Goal: Use online tool/utility: Utilize a website feature to perform a specific function

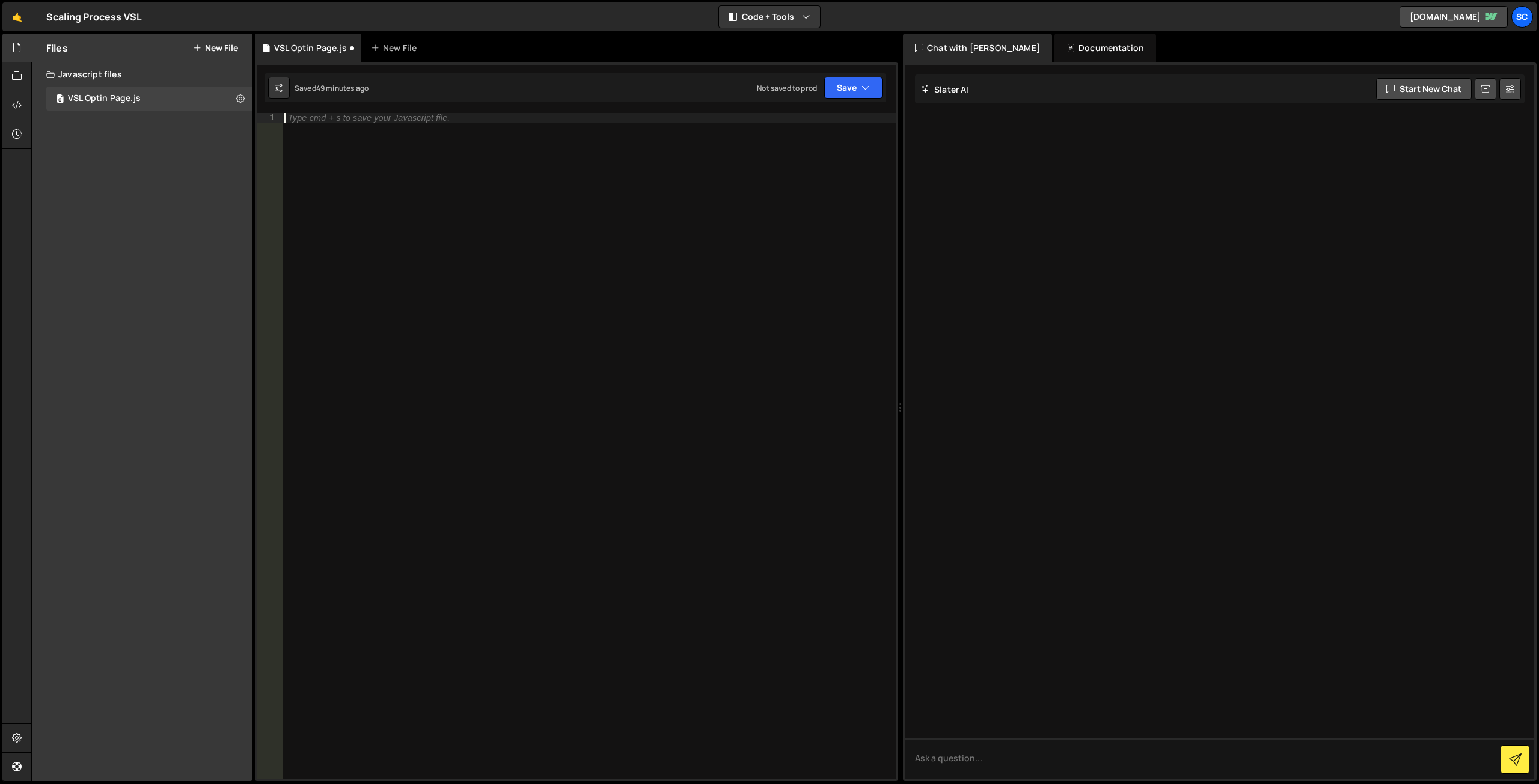
click at [353, 138] on div "Type cmd + s to save your Javascript file." at bounding box center [589, 455] width 614 height 685
paste textarea "</script>"
type textarea "</script>"
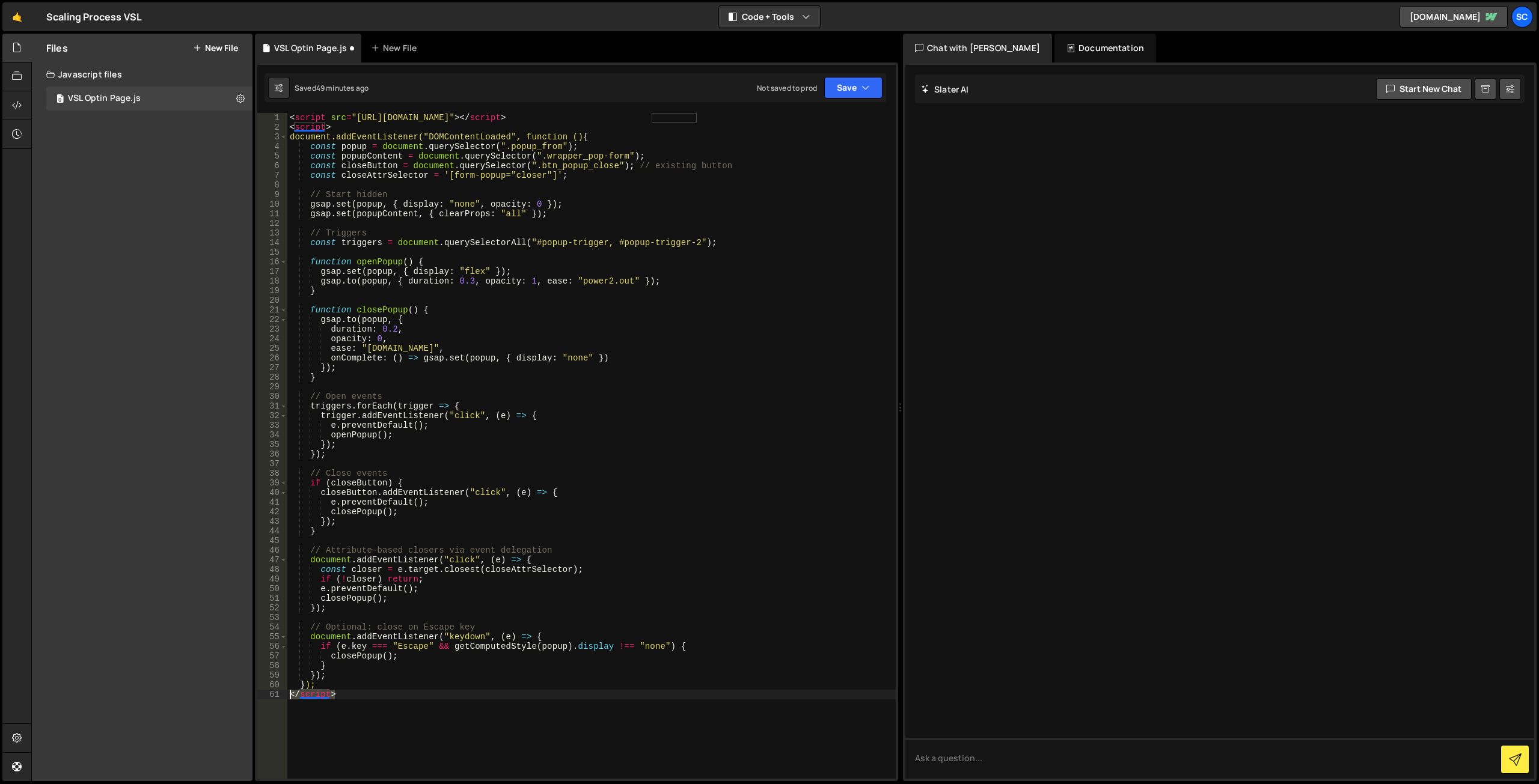
drag, startPoint x: 346, startPoint y: 698, endPoint x: 287, endPoint y: 698, distance: 59.0
click at [287, 698] on div "</script> 1 2 3 4 5 6 7 8 9 10 11 12 13 14 15 16 17 18 19 20 21 22 23 24 25 26 …" at bounding box center [576, 446] width 638 height 666
type textarea "// Optional: close on Escape key"
type textarea "// Attribute-based closers via event delegation"
type textarea "// Close events"
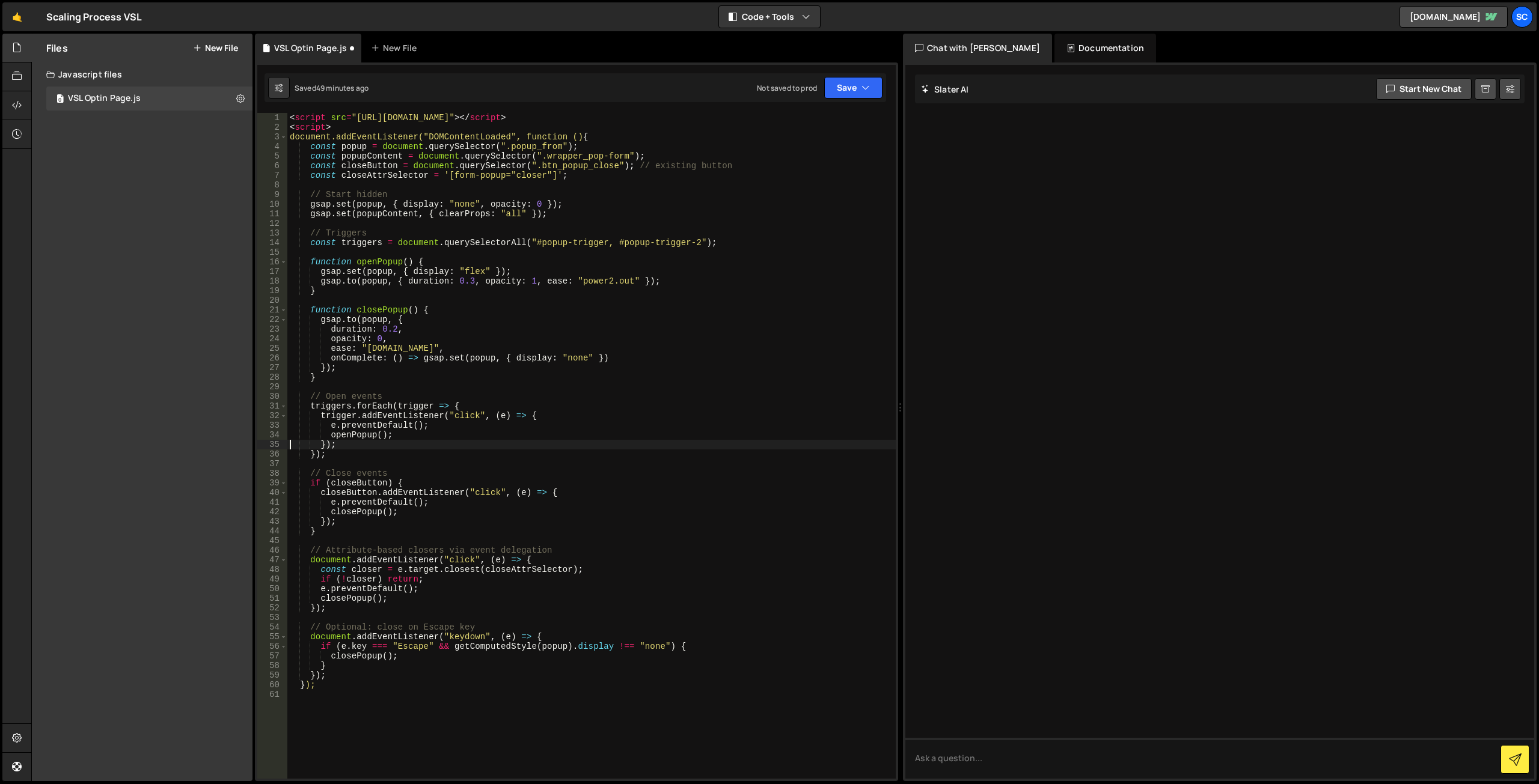
type textarea "// Open events"
type textarea "function closePopup() {"
type textarea "function openPopup() {"
type textarea "// Triggers"
type textarea "// Start hidden"
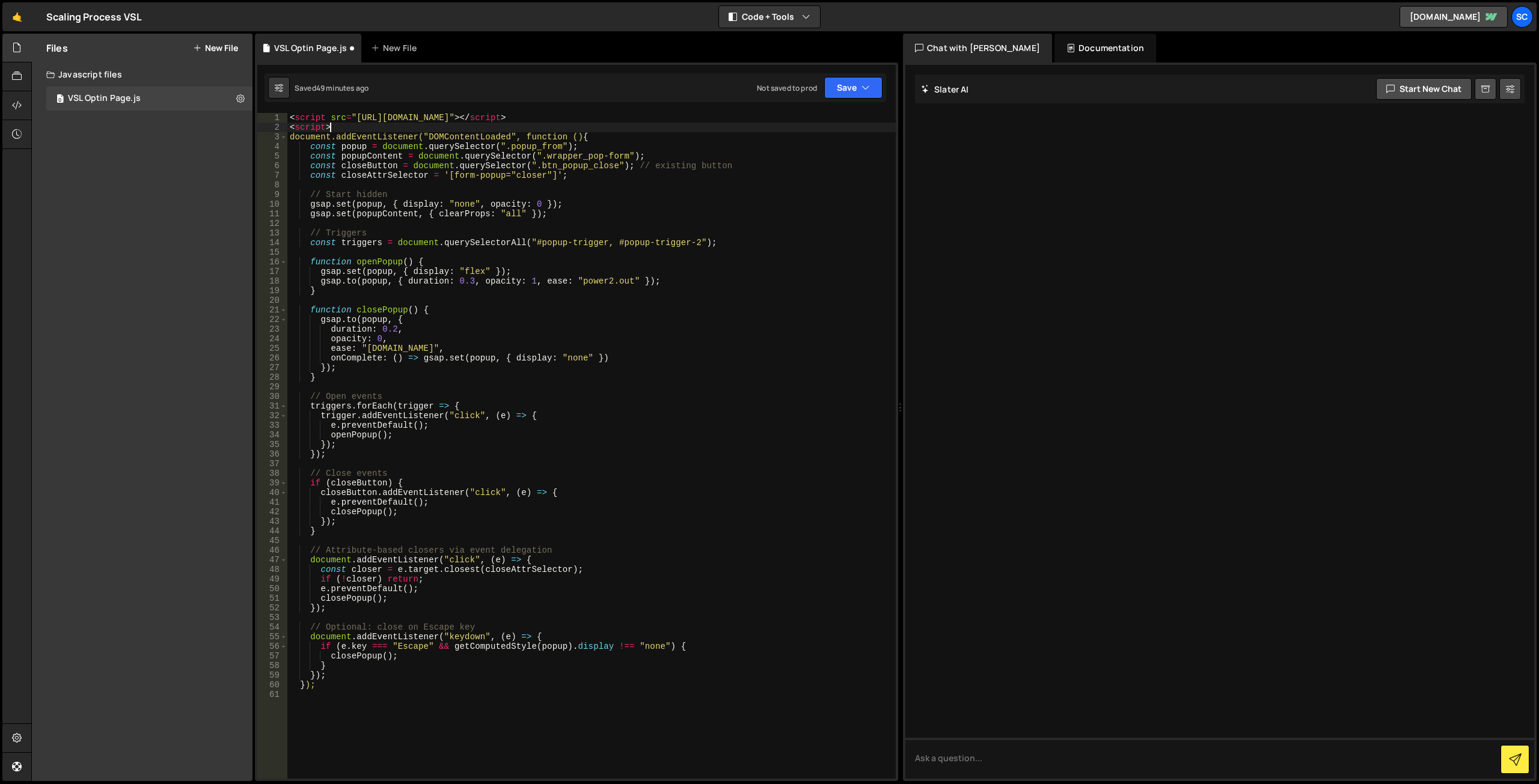
type textarea "<script src="https://cdn.jsdelivr.net/npm/gsap@3.12.7/dist/gsap.min.js"></scrip…"
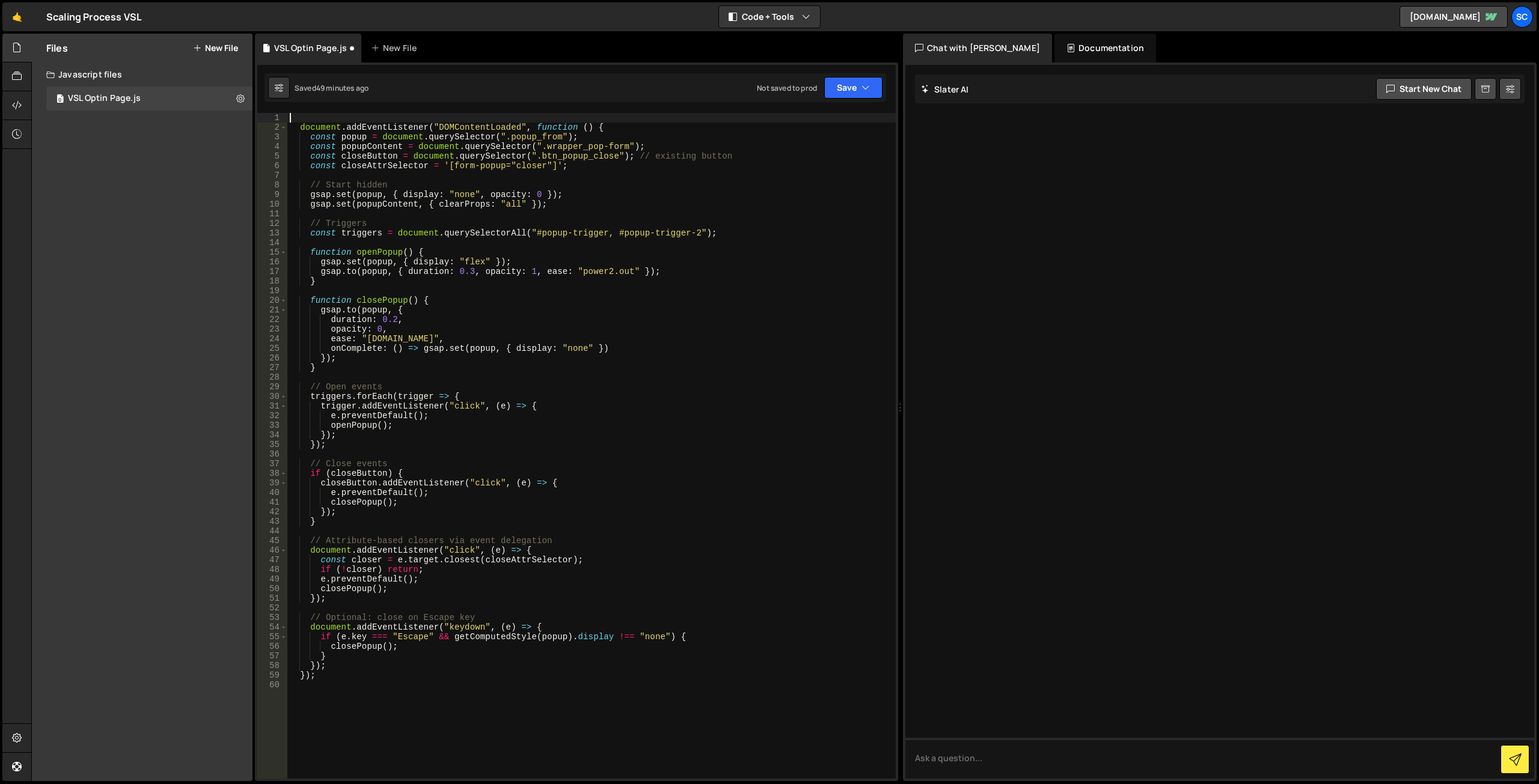
type textarea "document.addEventListener("DOMContentLoaded", function () {"
